Goal: Task Accomplishment & Management: Manage account settings

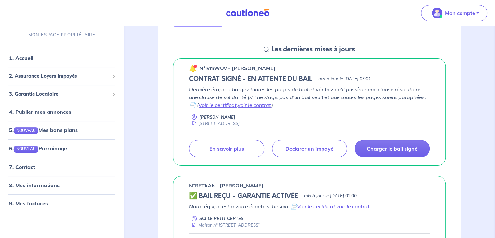
scroll to position [87, 0]
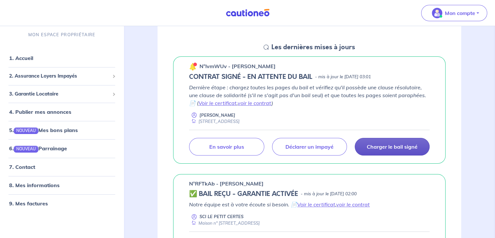
click at [415, 145] on p "Charger le bail signé" at bounding box center [392, 146] width 51 height 7
click at [398, 147] on p "Charger le bail signé" at bounding box center [392, 146] width 51 height 7
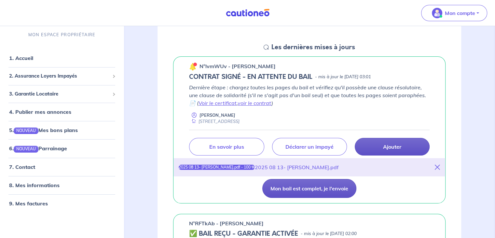
click at [287, 189] on button "Mon bail est complet, je l'envoie" at bounding box center [309, 188] width 94 height 19
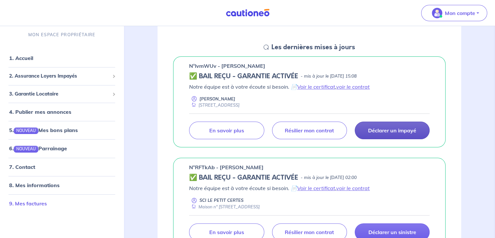
click at [23, 203] on link "9. Mes factures" at bounding box center [28, 203] width 38 height 7
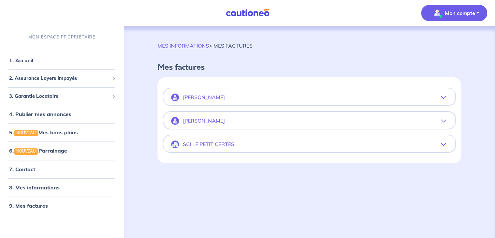
click at [443, 101] on button "Marc Renouil" at bounding box center [309, 98] width 292 height 16
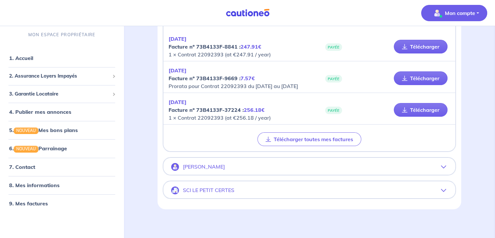
scroll to position [77, 0]
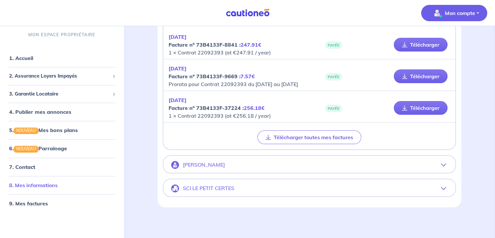
click at [58, 184] on link "8. Mes informations" at bounding box center [33, 185] width 48 height 7
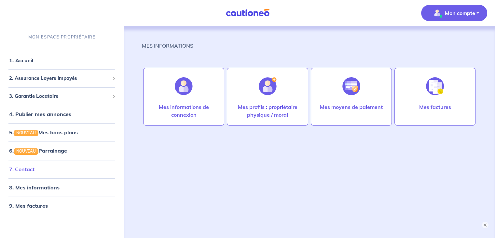
click at [35, 172] on link "7. Contact" at bounding box center [21, 169] width 25 height 7
click at [47, 206] on link "9. Mes factures" at bounding box center [28, 205] width 38 height 7
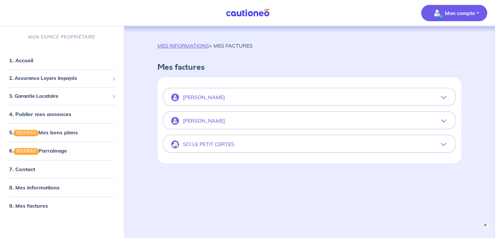
click at [443, 96] on icon "button" at bounding box center [443, 97] width 5 height 5
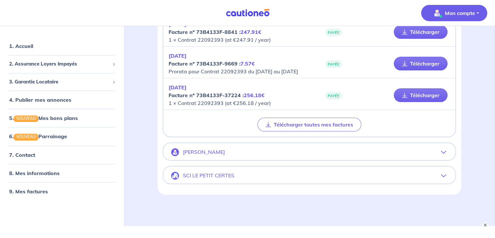
scroll to position [92, 0]
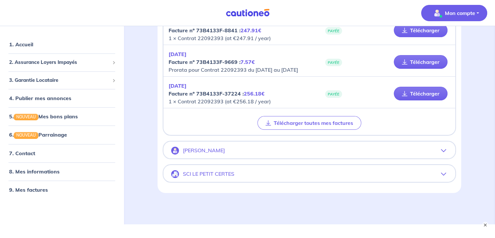
click at [443, 176] on icon "button" at bounding box center [443, 173] width 5 height 5
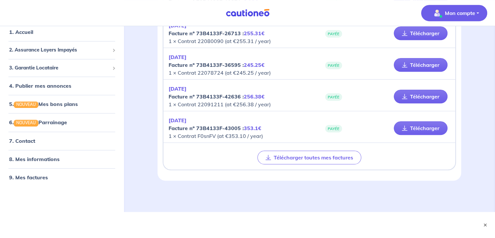
scroll to position [465, 0]
click at [72, 53] on span "2. Assurance Loyers Impayés" at bounding box center [59, 49] width 101 height 7
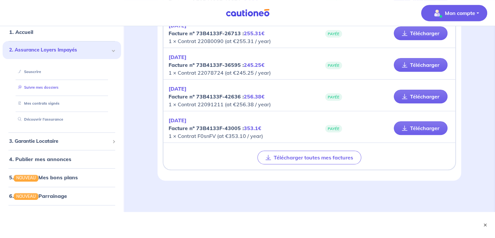
click at [59, 89] on link "Suivre mes dossiers" at bounding box center [36, 87] width 43 height 5
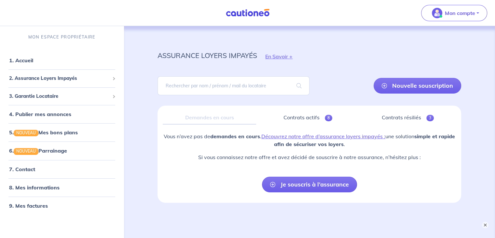
scroll to position [28, 0]
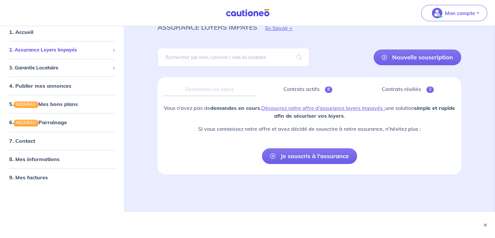
click at [63, 53] on span "2. Assurance Loyers Impayés" at bounding box center [59, 49] width 101 height 7
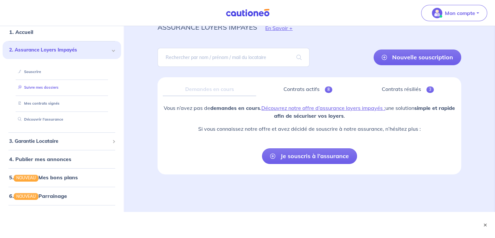
click at [43, 89] on link "Suivre mes dossiers" at bounding box center [36, 87] width 43 height 5
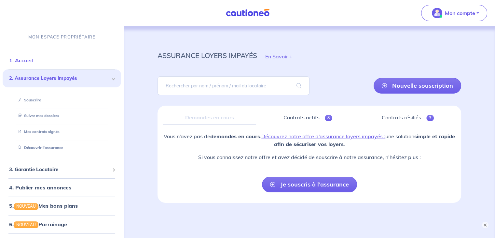
click at [32, 62] on link "1. Accueil" at bounding box center [21, 60] width 24 height 7
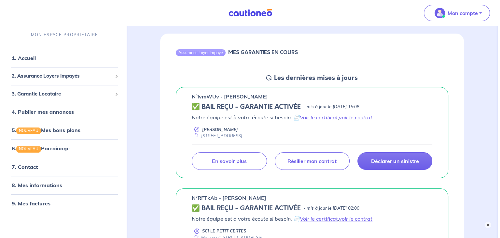
scroll to position [66, 0]
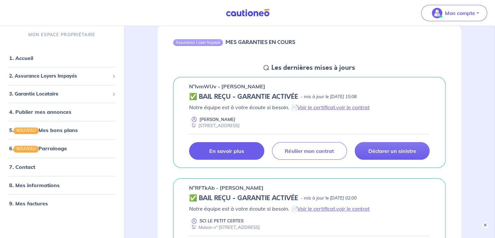
click at [244, 157] on link "En savoir plus" at bounding box center [226, 151] width 75 height 18
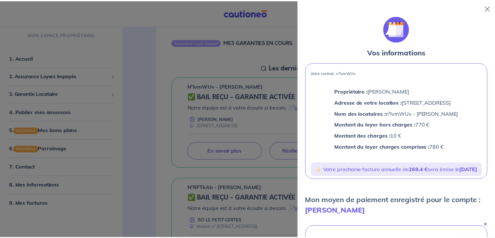
scroll to position [0, 0]
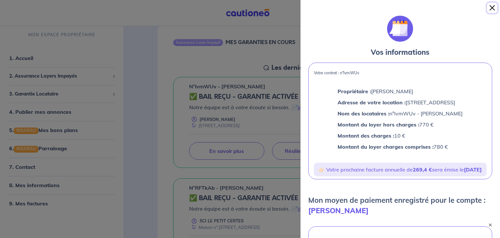
click at [493, 7] on button "Close" at bounding box center [492, 8] width 10 height 10
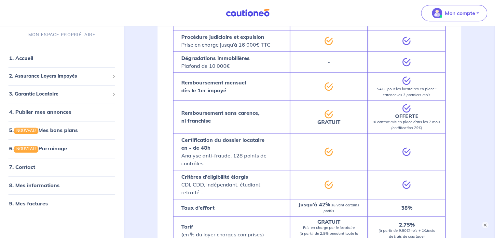
scroll to position [502, 0]
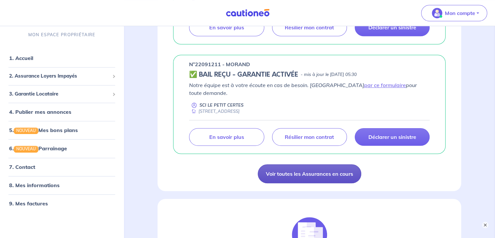
click at [323, 164] on link "Voir toutes les Assurances en cours" at bounding box center [310, 173] width 104 height 19
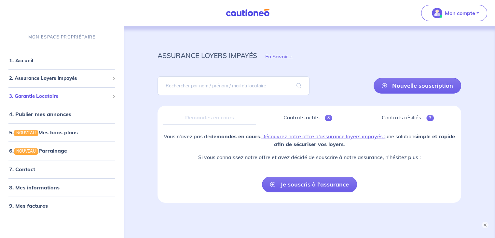
click at [38, 97] on span "3. Garantie Locataire" at bounding box center [59, 95] width 101 height 7
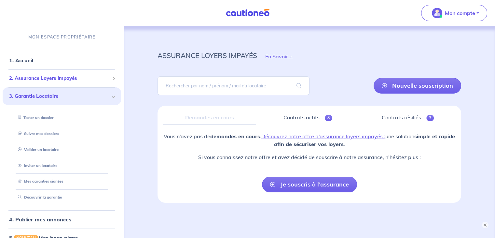
click at [41, 79] on span "2. Assurance Loyers Impayés" at bounding box center [59, 78] width 101 height 7
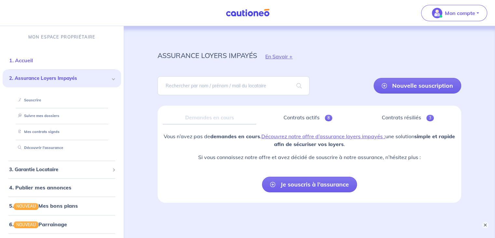
click at [33, 62] on link "1. Accueil" at bounding box center [21, 60] width 24 height 7
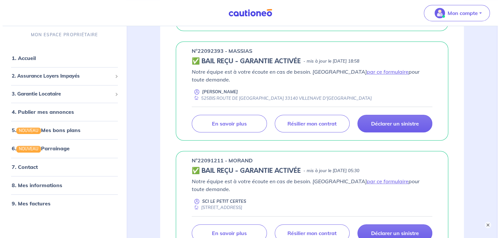
scroll to position [408, 0]
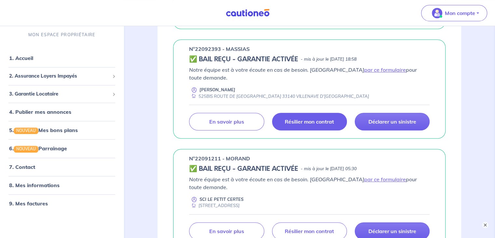
click at [324, 118] on p "Résilier mon contrat" at bounding box center [309, 121] width 49 height 7
click at [297, 118] on link "Résilier mon contrat" at bounding box center [309, 122] width 75 height 18
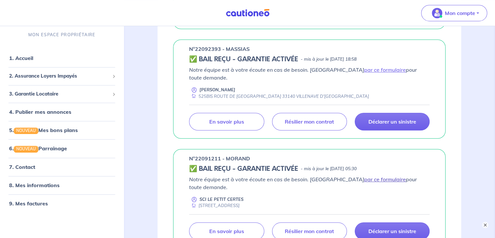
click at [364, 176] on link "par ce formulaire" at bounding box center [385, 179] width 42 height 7
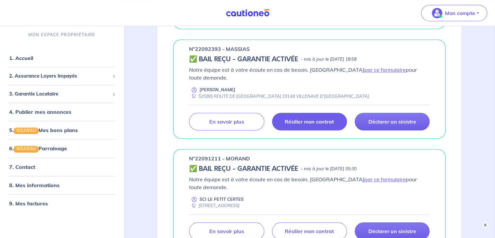
click at [295, 118] on p "Résilier mon contrat" at bounding box center [309, 121] width 49 height 7
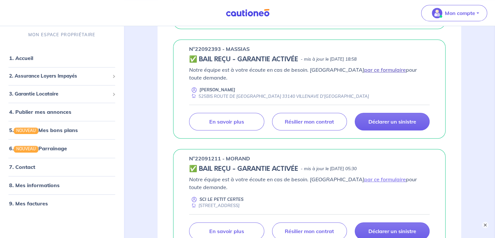
click at [364, 69] on link "par ce formulaire" at bounding box center [385, 69] width 42 height 7
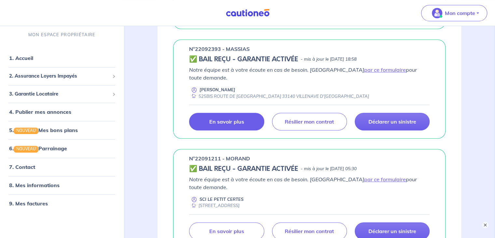
click at [230, 118] on p "En savoir plus" at bounding box center [226, 121] width 35 height 7
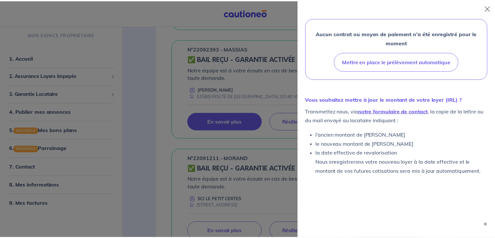
scroll to position [207, 0]
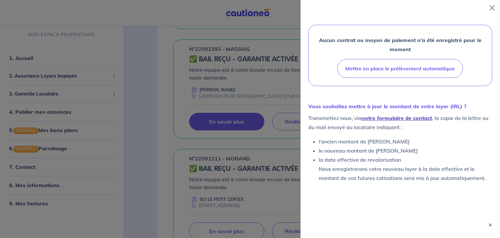
click at [415, 118] on link "notre formulaire de contact" at bounding box center [397, 118] width 70 height 7
click at [489, 8] on button "Close" at bounding box center [492, 8] width 10 height 10
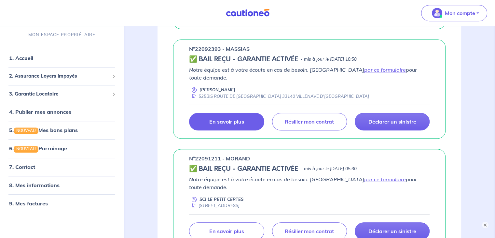
scroll to position [565, 0]
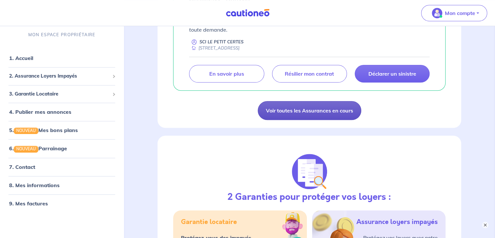
click at [335, 101] on link "Voir toutes les Assurances en cours" at bounding box center [310, 110] width 104 height 19
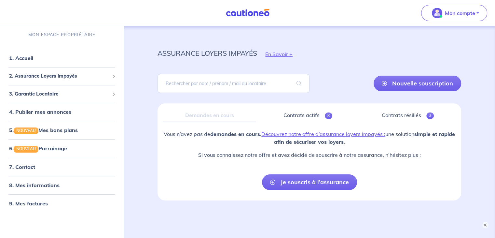
scroll to position [2, 0]
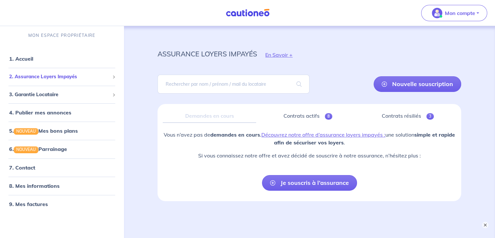
click at [55, 77] on span "2. Assurance Loyers Impayés" at bounding box center [59, 76] width 101 height 7
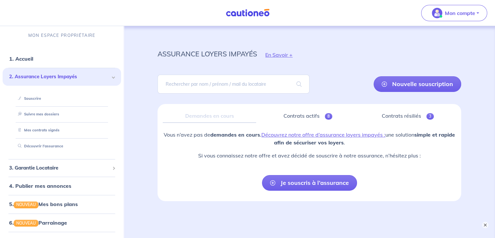
click at [55, 77] on span "2. Assurance Loyers Impayés" at bounding box center [59, 76] width 101 height 7
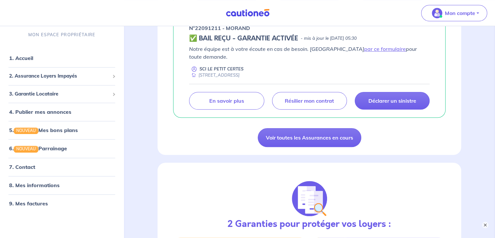
scroll to position [540, 0]
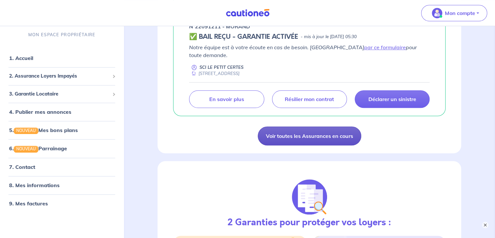
click at [328, 126] on link "Voir toutes les Assurances en cours" at bounding box center [310, 135] width 104 height 19
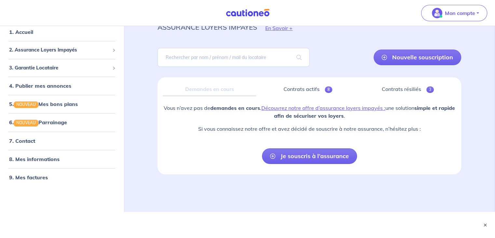
scroll to position [17, 0]
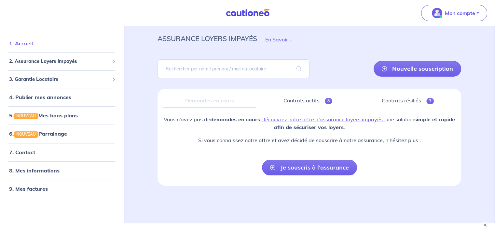
click at [26, 47] on link "1. Accueil" at bounding box center [21, 43] width 24 height 7
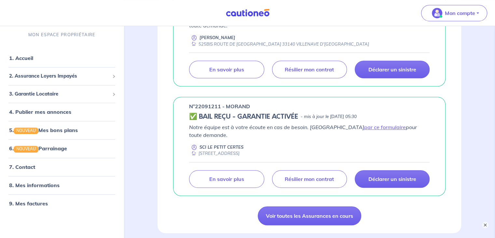
scroll to position [465, 0]
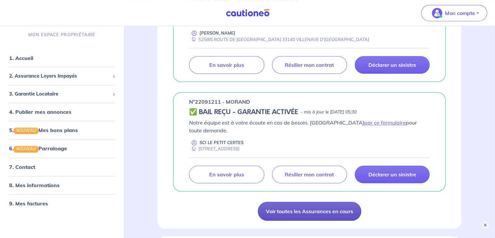
click at [326, 201] on link "Voir toutes les Assurances en cours" at bounding box center [310, 210] width 104 height 19
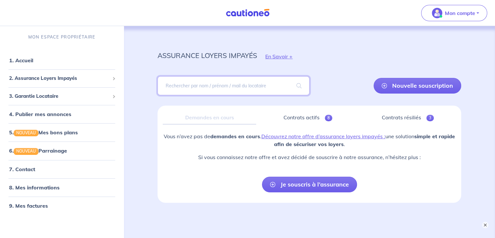
click at [241, 86] on input "search" at bounding box center [234, 85] width 152 height 19
type input "viot"
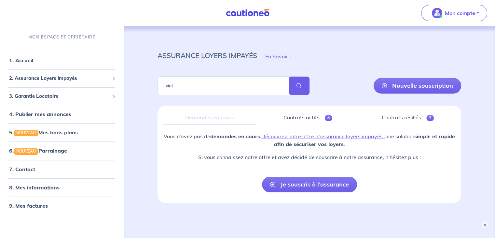
click at [302, 88] on span at bounding box center [299, 85] width 21 height 18
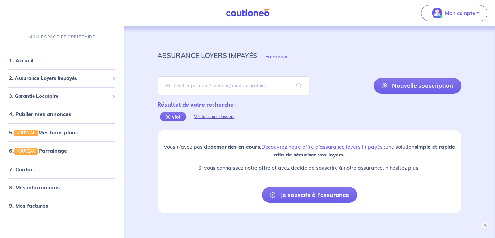
click at [220, 116] on div "Voir tous mes dossiers" at bounding box center [214, 117] width 57 height 16
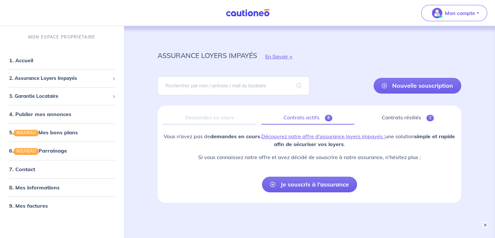
click at [308, 117] on link "Contrats actifs 8" at bounding box center [307, 118] width 93 height 14
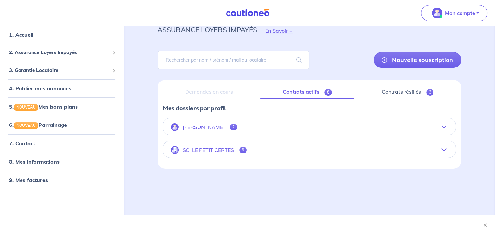
scroll to position [28, 0]
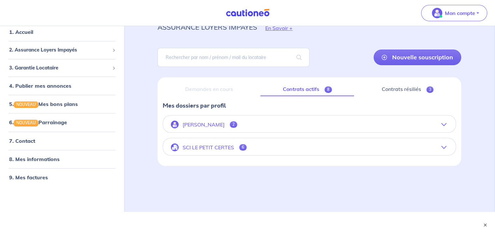
click at [441, 148] on button "SCI LE PETIT CERTES 6" at bounding box center [309, 147] width 293 height 16
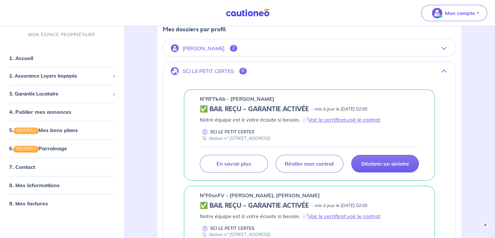
scroll to position [99, 0]
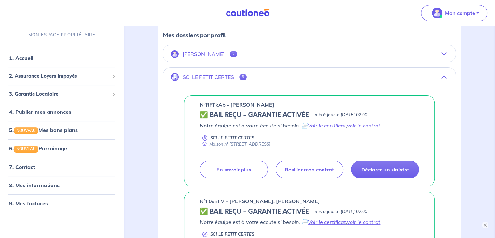
click at [443, 54] on icon "button" at bounding box center [443, 53] width 5 height 5
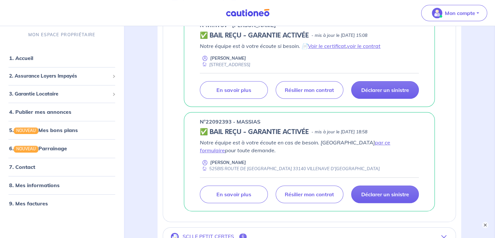
scroll to position [163, 0]
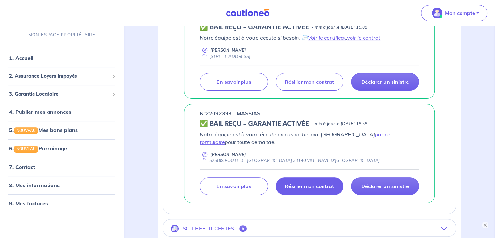
click at [299, 188] on p "Résilier mon contrat" at bounding box center [309, 186] width 49 height 7
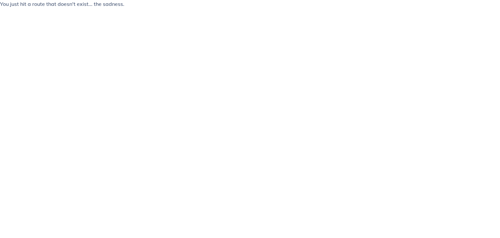
click at [331, 13] on html "You just hit a route that doesn't exist... the sadness." at bounding box center [250, 6] width 500 height 13
